Goal: Information Seeking & Learning: Find specific fact

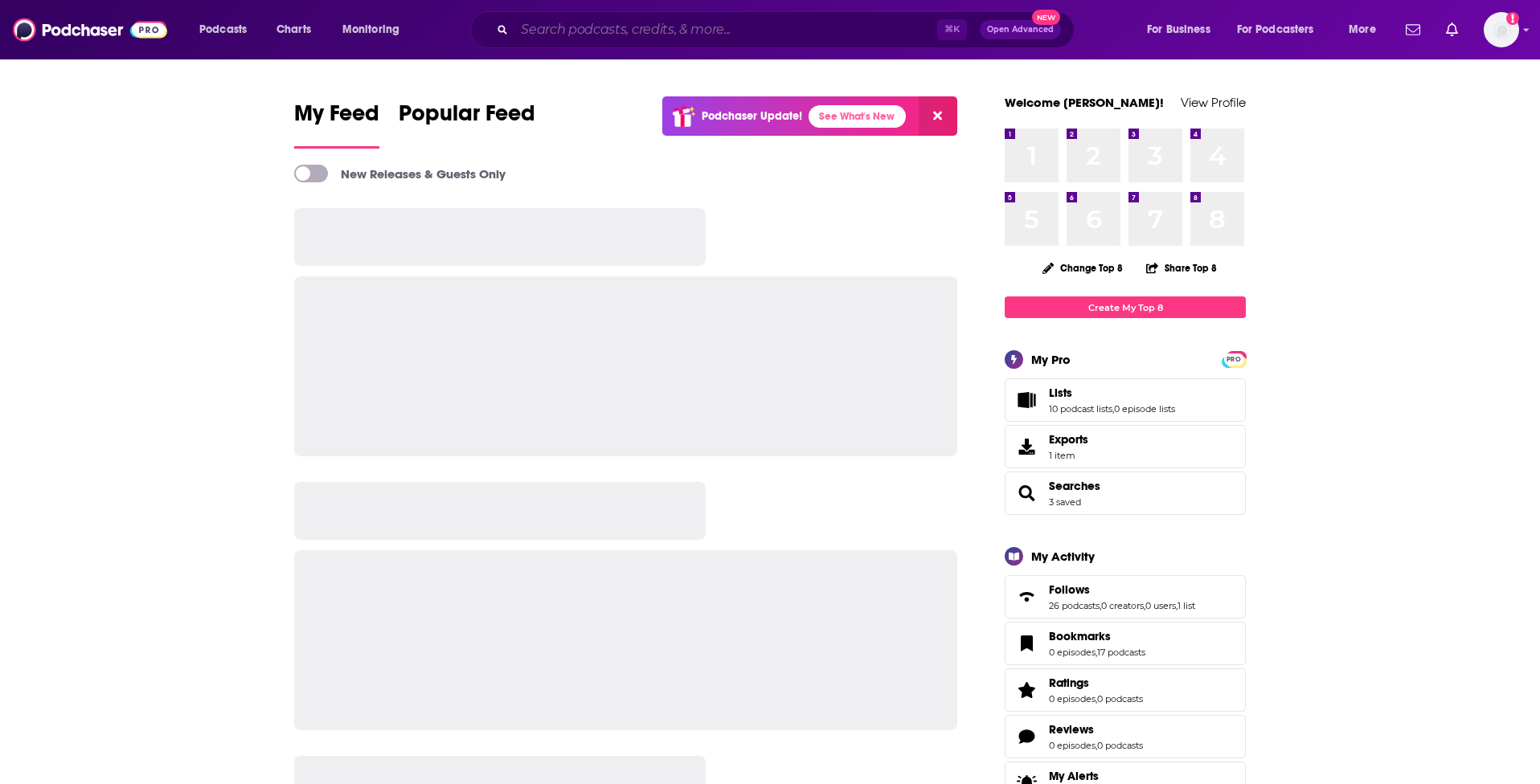
click at [644, 25] on input "Search podcasts, credits, & more..." at bounding box center [726, 29] width 423 height 25
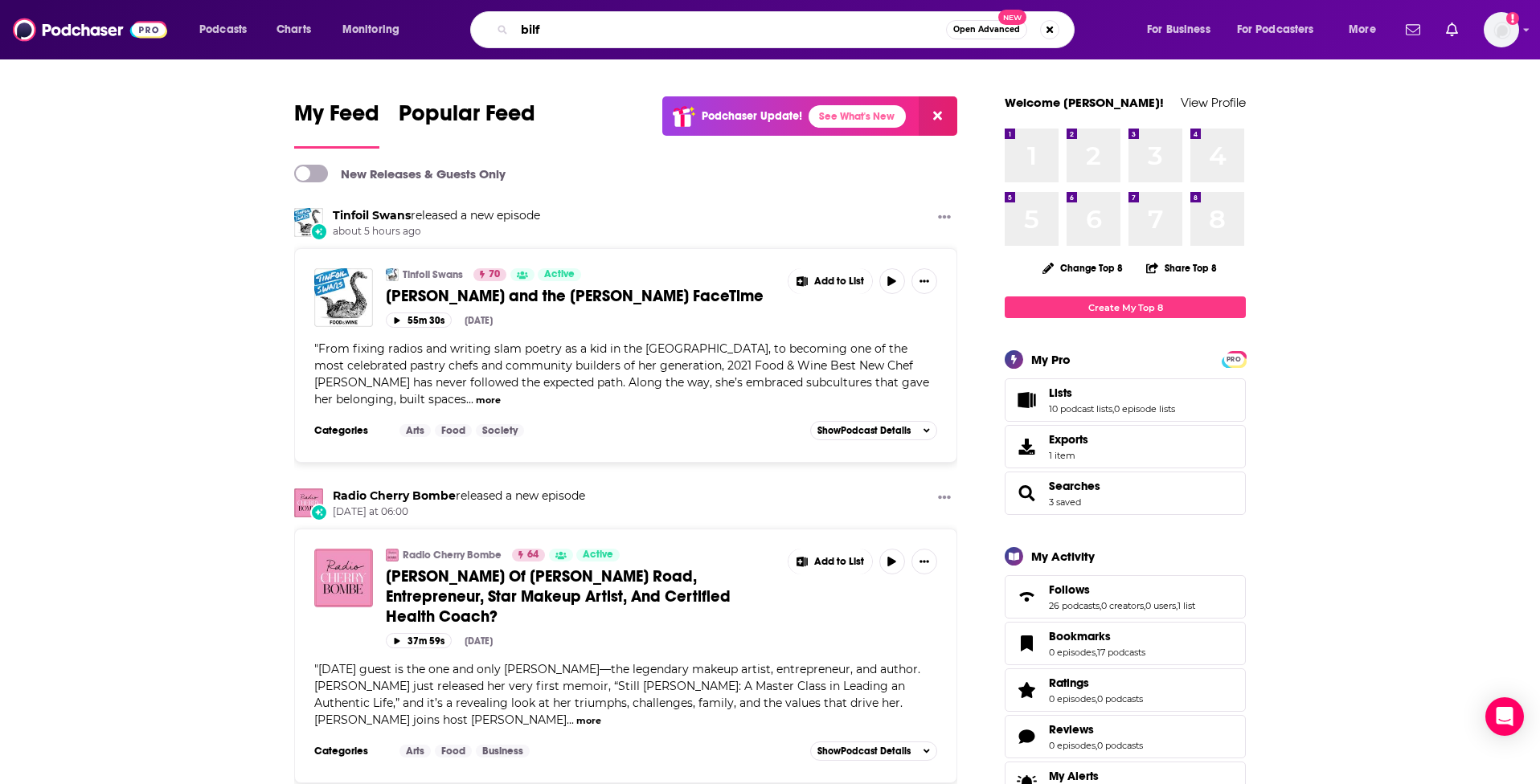
click at [593, 24] on input "bilf" at bounding box center [729, 29] width 431 height 25
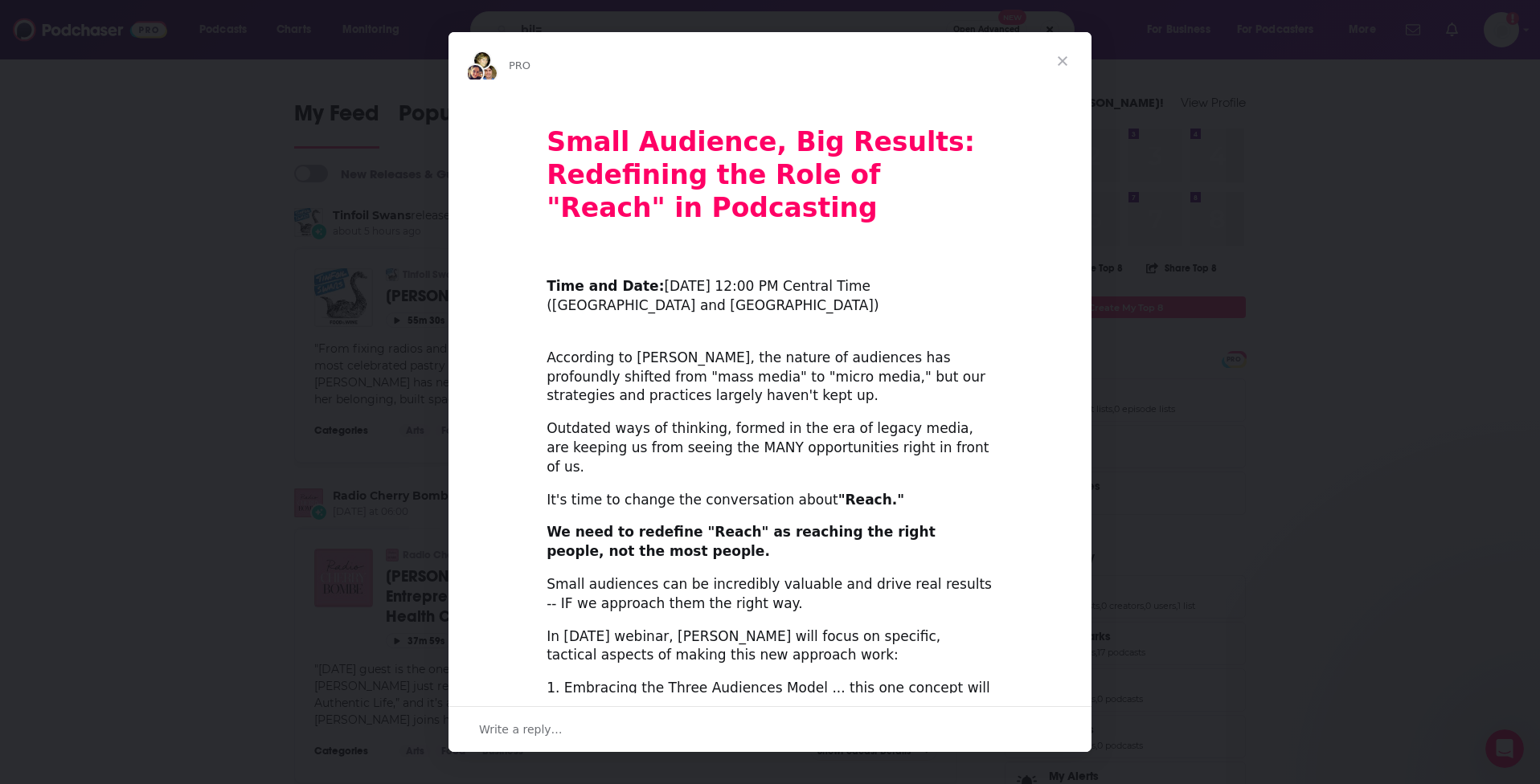
click at [1059, 57] on span "Close" at bounding box center [1062, 60] width 58 height 58
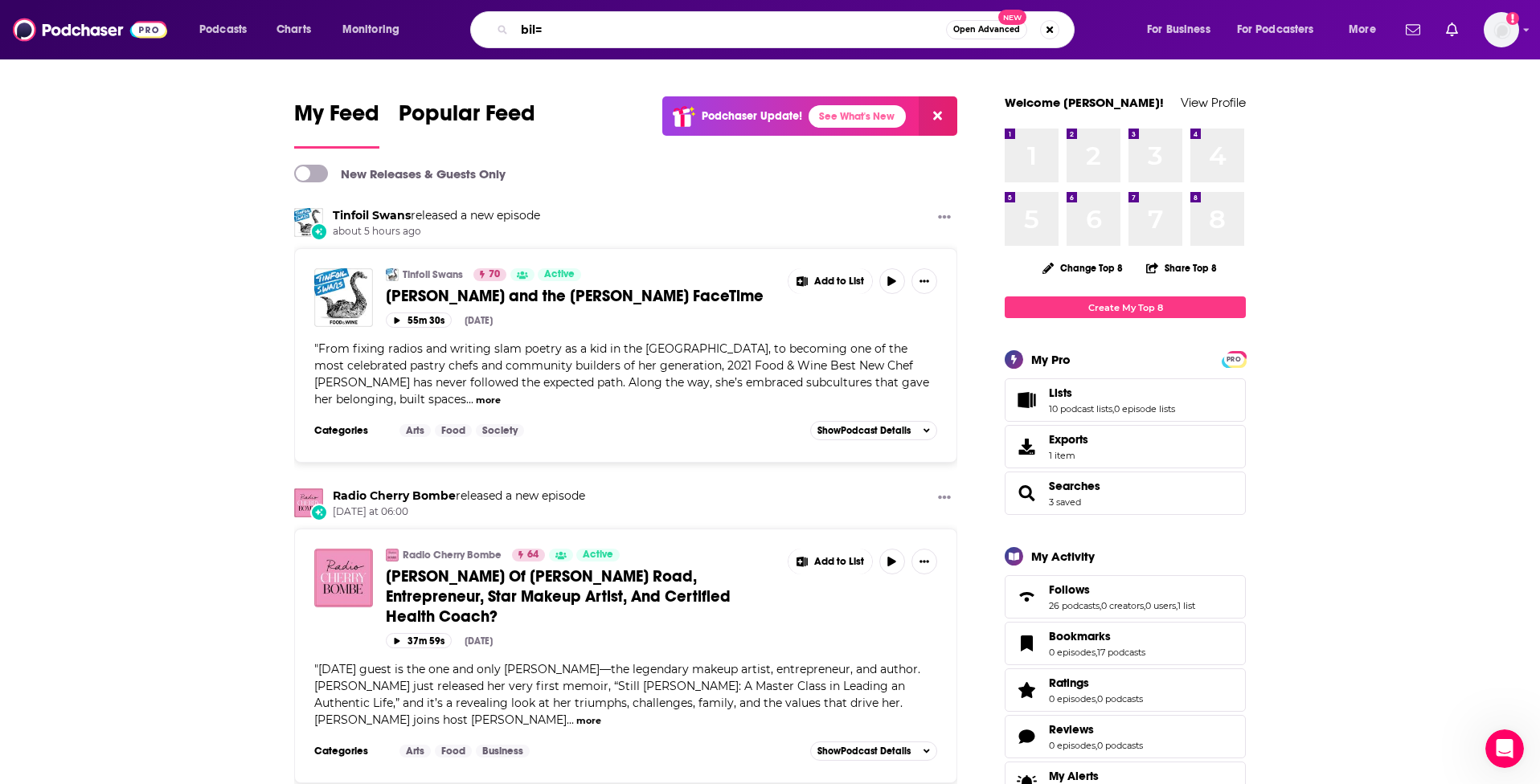
click at [675, 23] on input "bil=" at bounding box center [729, 29] width 431 height 25
type input "bilf"
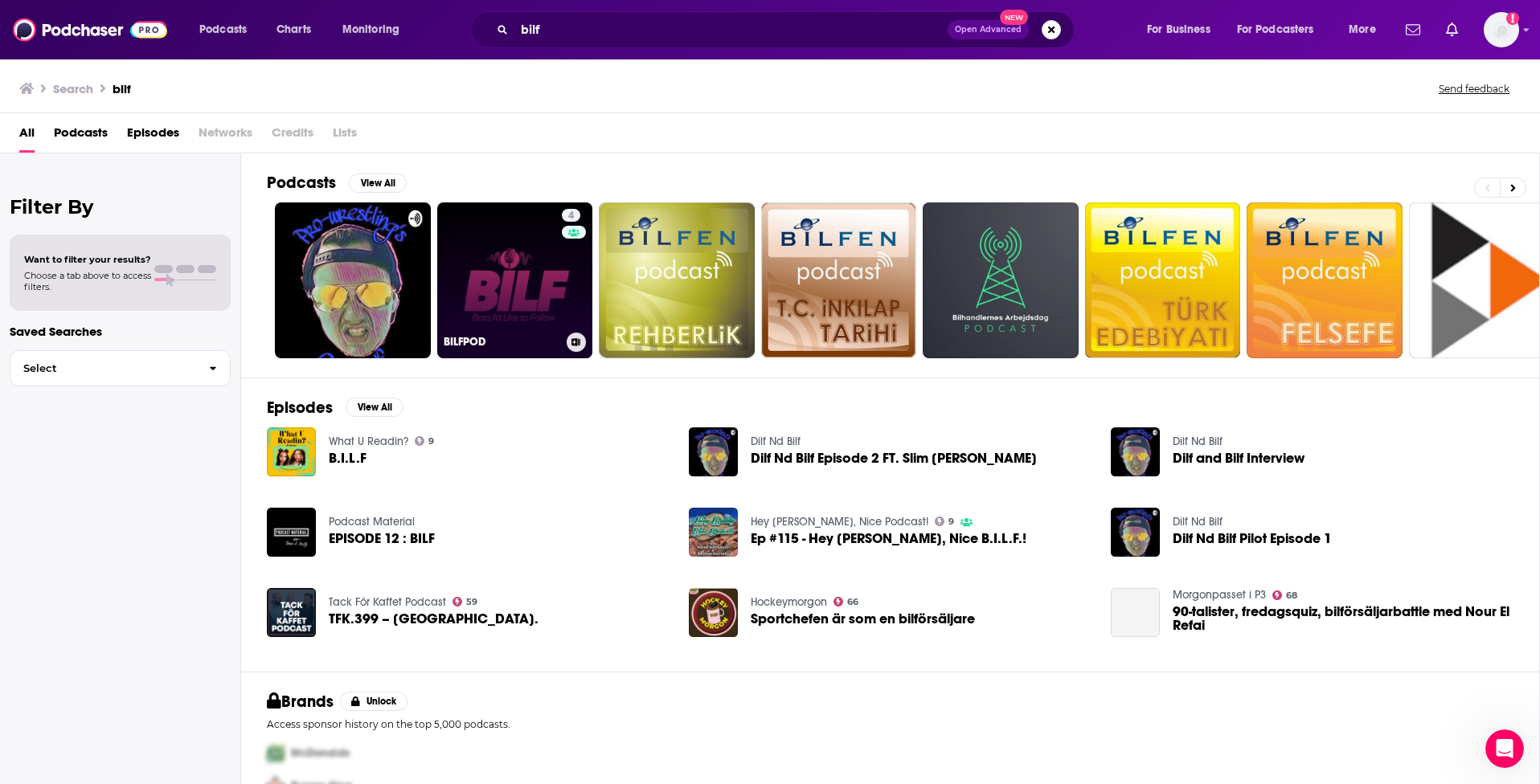
click at [508, 265] on link "4 BILFPOD" at bounding box center [514, 280] width 156 height 156
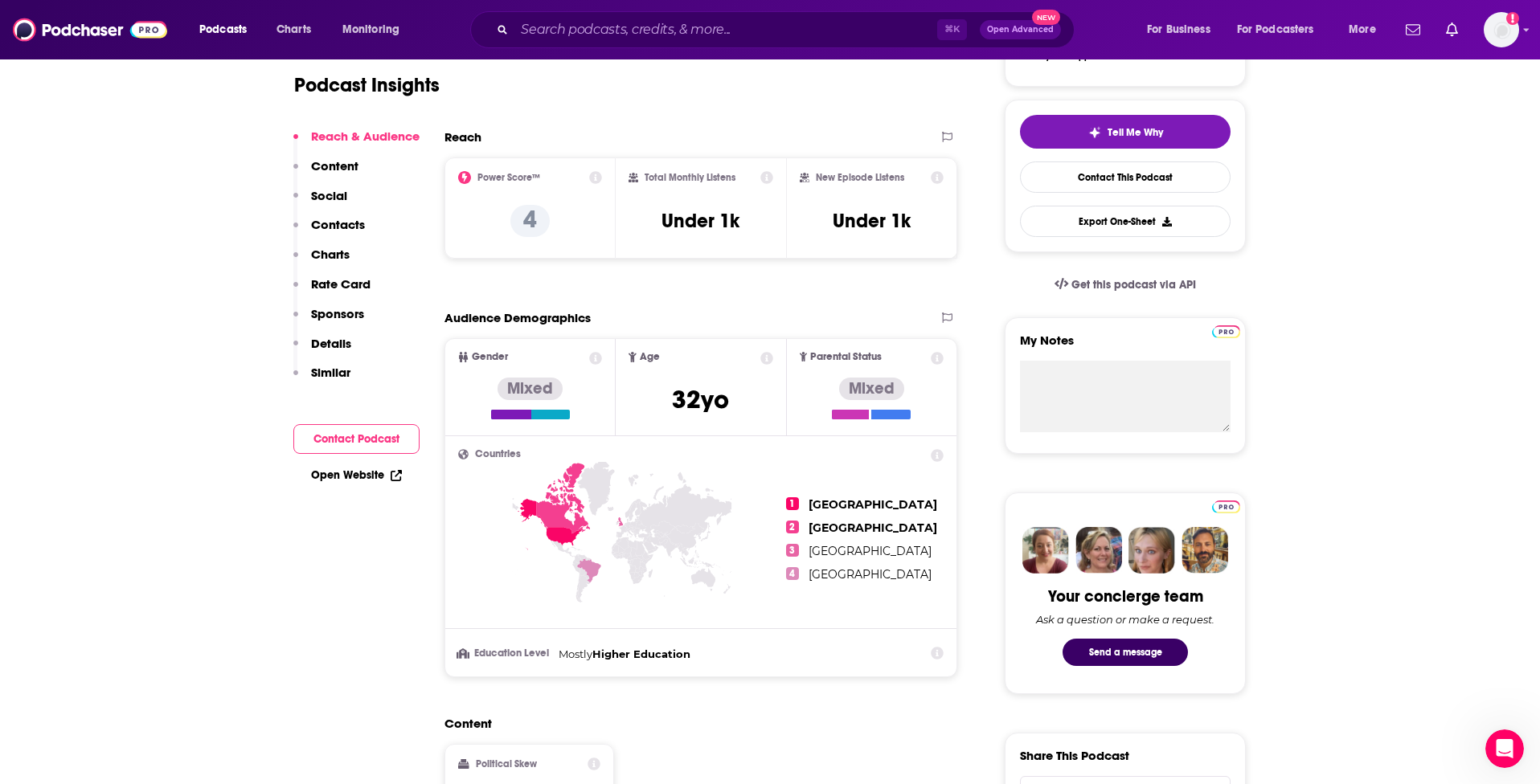
scroll to position [338, 0]
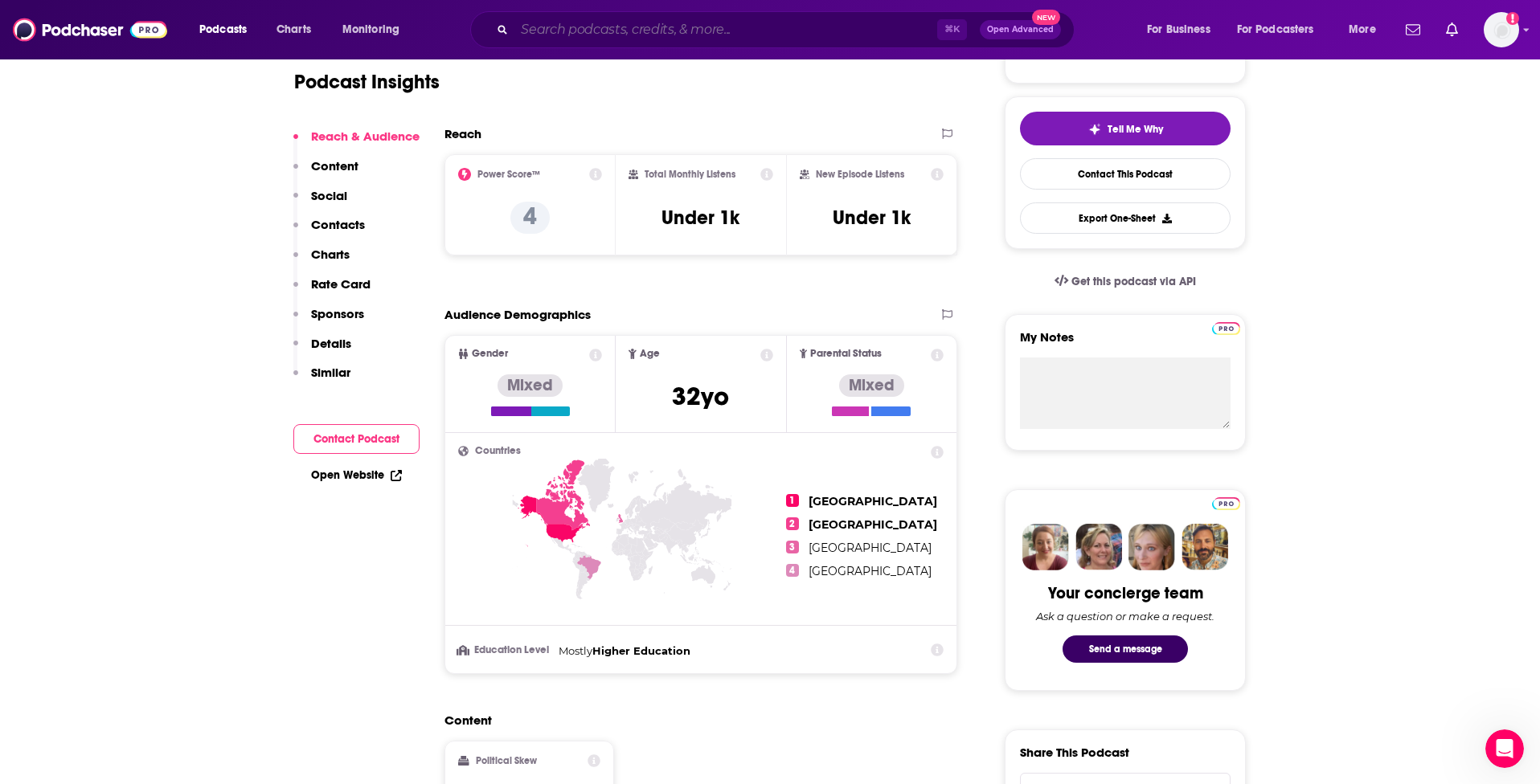
click at [588, 23] on input "Search podcasts, credits, & more..." at bounding box center [726, 29] width 423 height 25
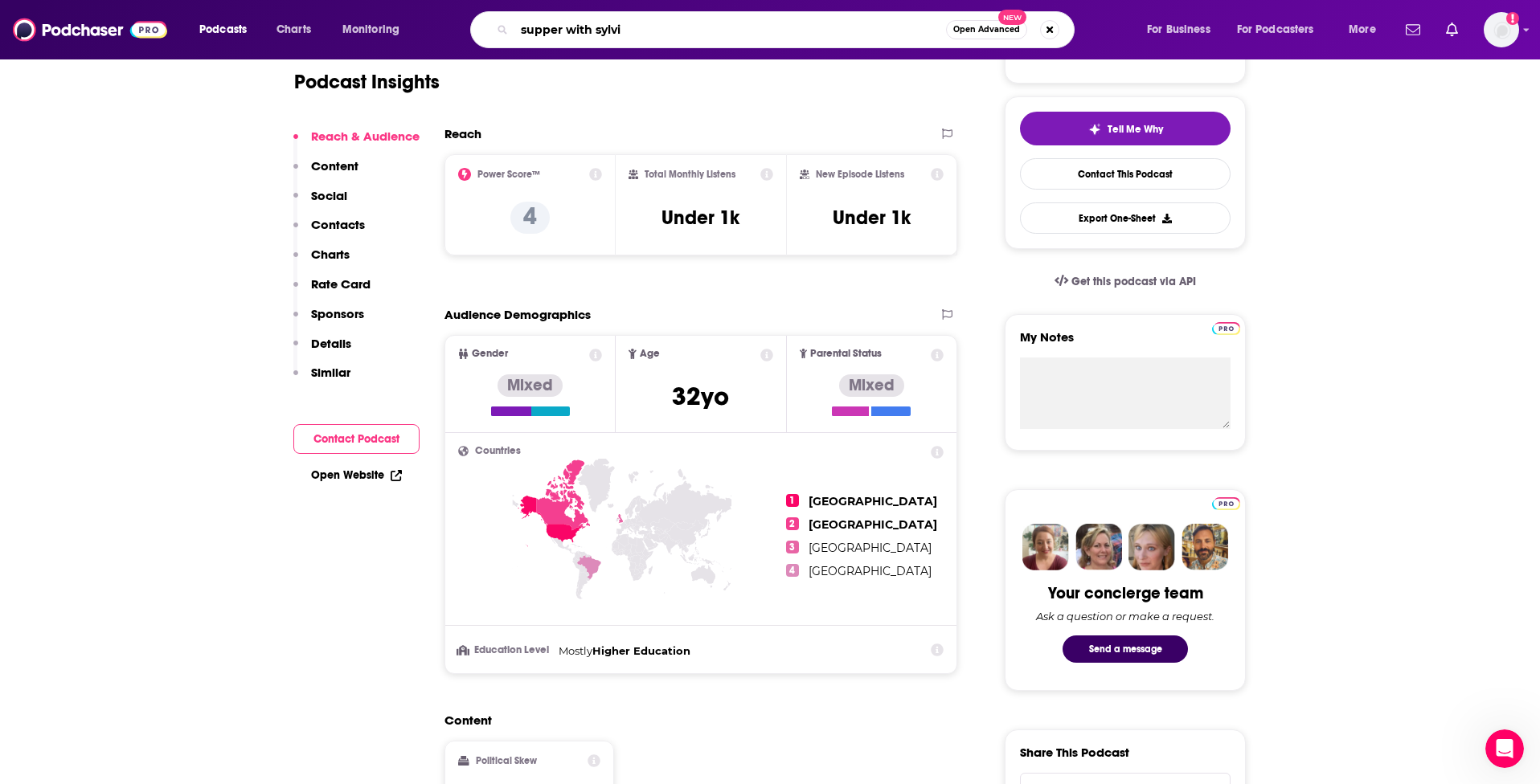
type input "supper with [PERSON_NAME]"
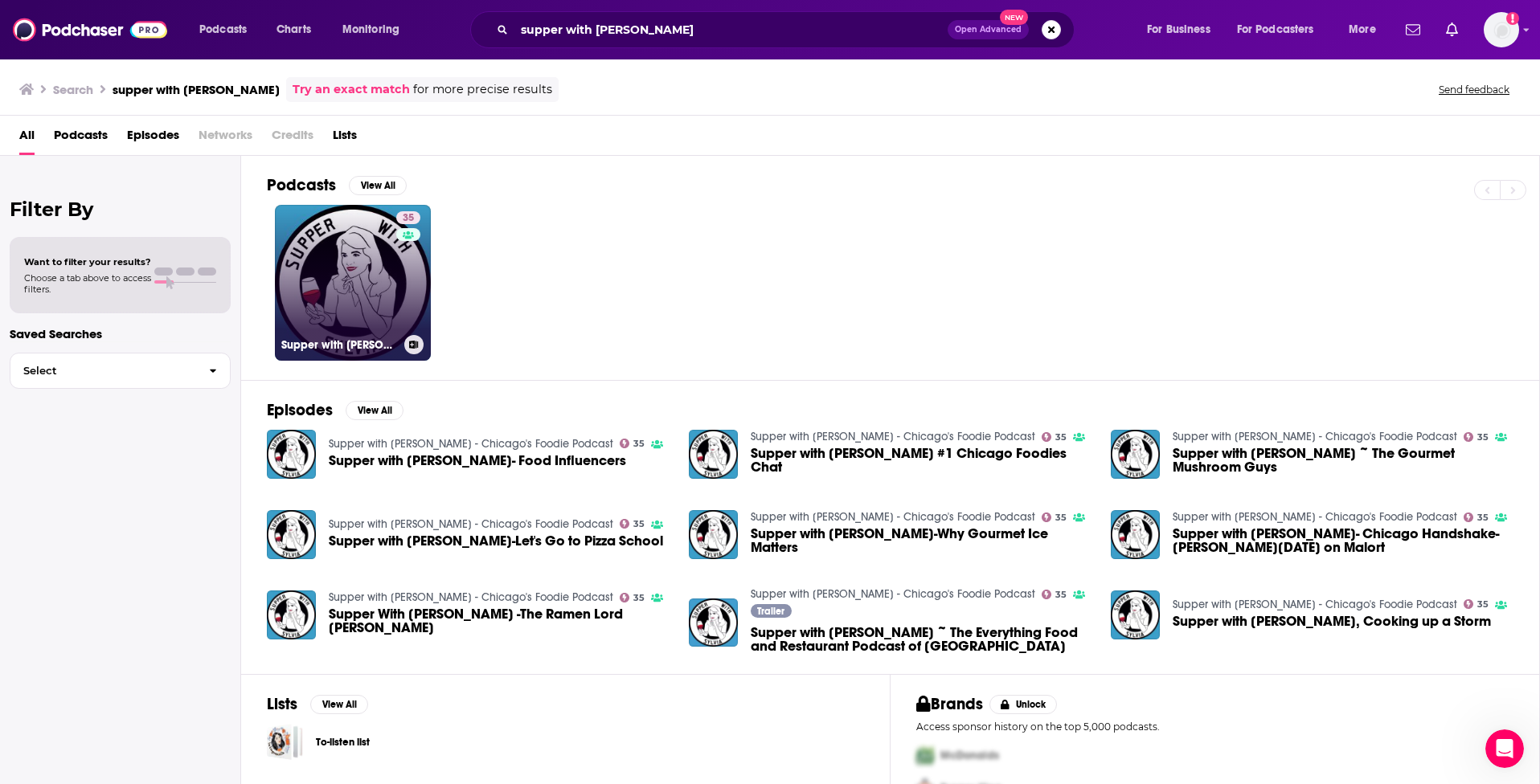
click at [345, 268] on link "35 Supper with [PERSON_NAME] - Chicago's Foodie Podcast" at bounding box center [352, 282] width 156 height 156
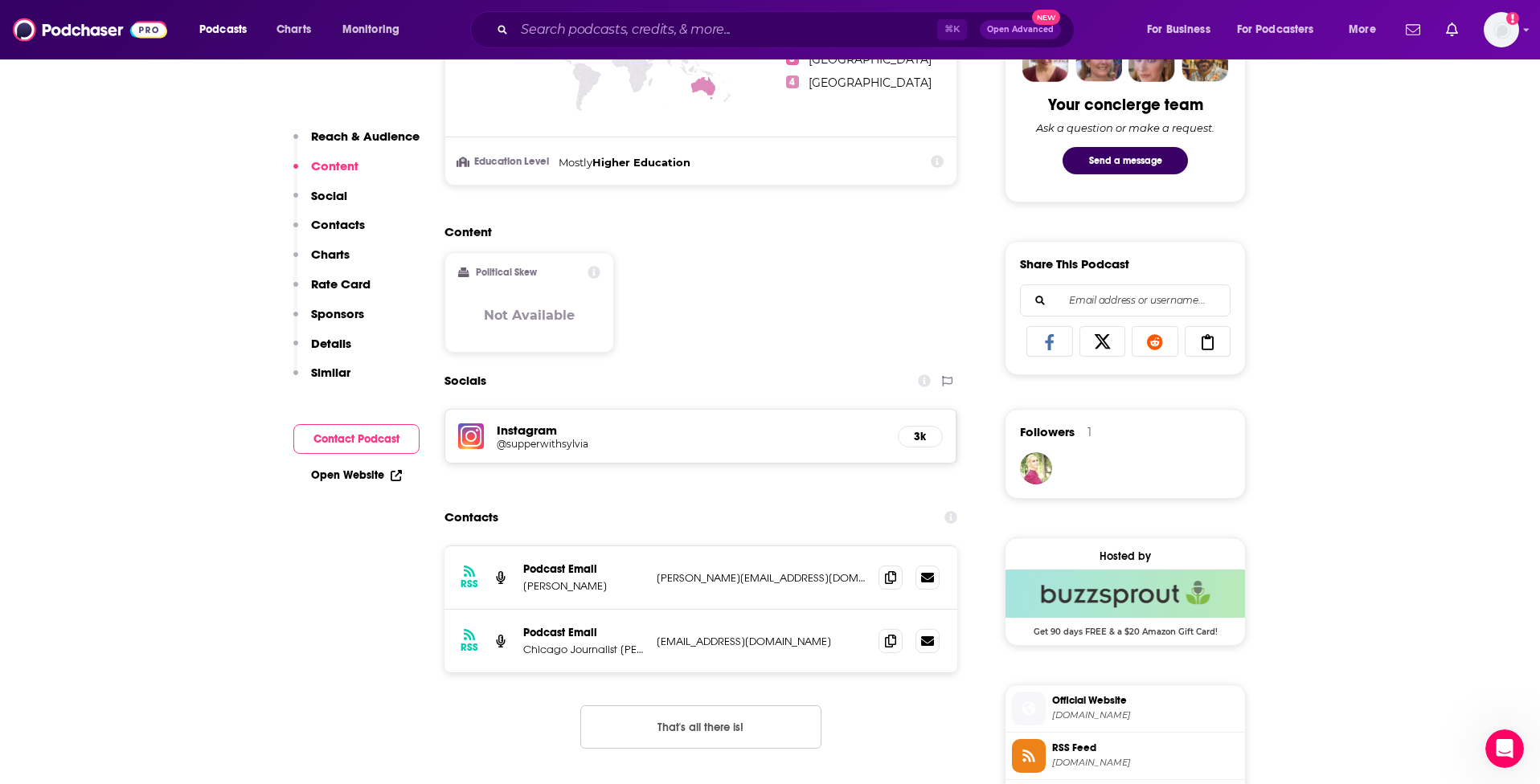
scroll to position [909, 0]
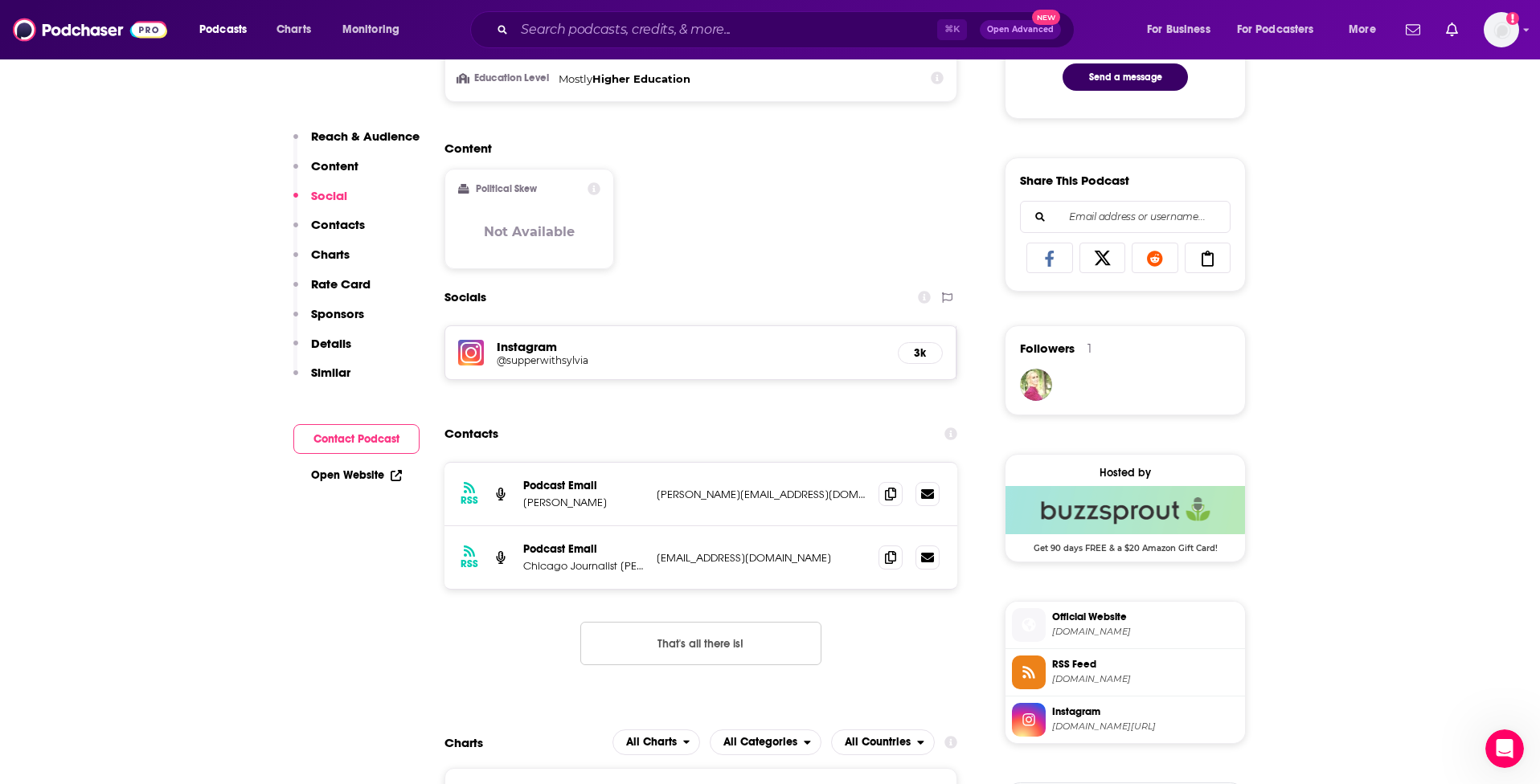
click at [788, 355] on h5 "Instagram" at bounding box center [690, 346] width 388 height 15
click at [533, 366] on h5 "@supperwithsylvia" at bounding box center [625, 360] width 257 height 12
